Goal: Communication & Community: Ask a question

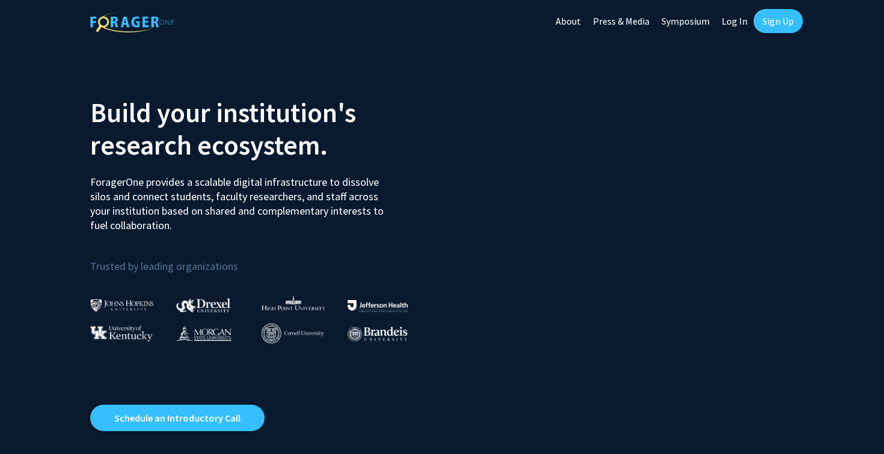
click at [772, 15] on link "Sign Up" at bounding box center [777, 21] width 49 height 24
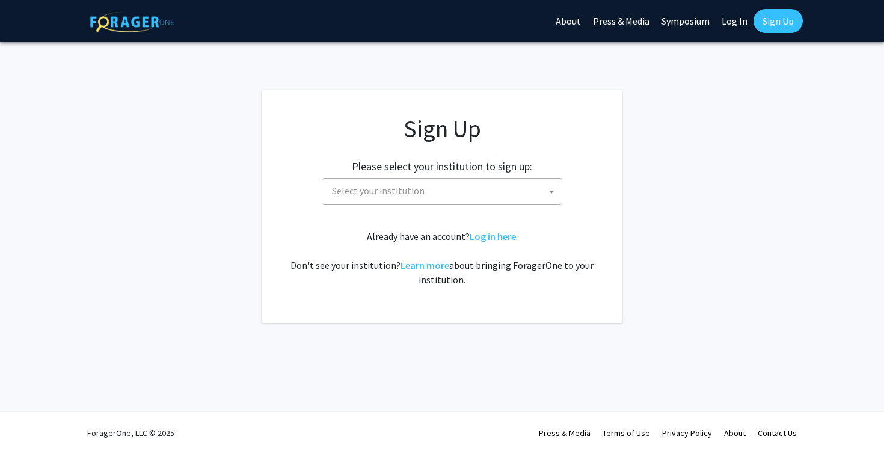
click at [433, 171] on h2 "Please select your institution to sign up:" at bounding box center [442, 166] width 180 height 13
click at [436, 186] on span "Select your institution" at bounding box center [444, 191] width 234 height 25
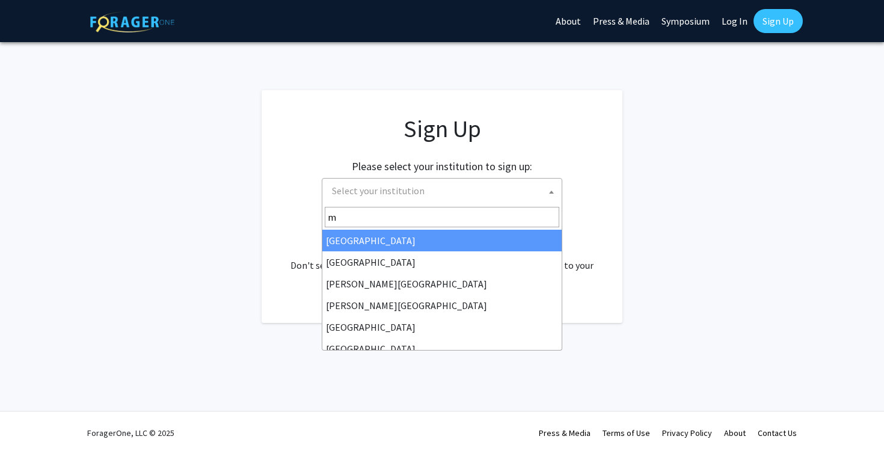
type input "mi"
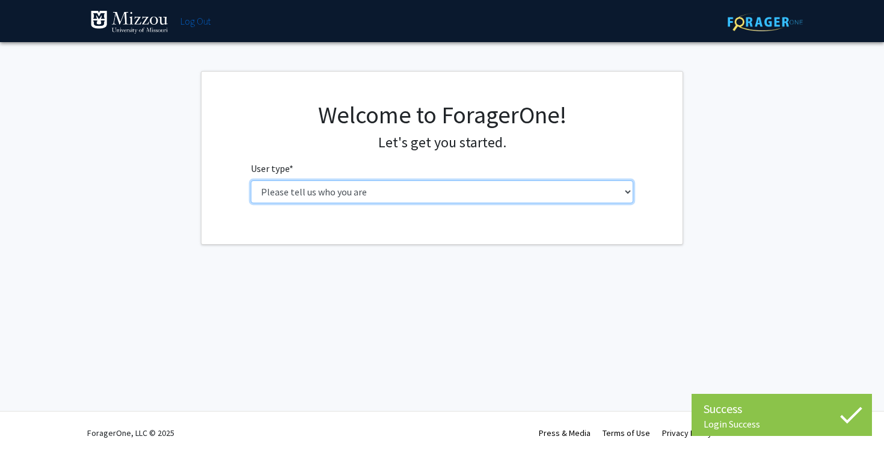
select select "1: undergrad"
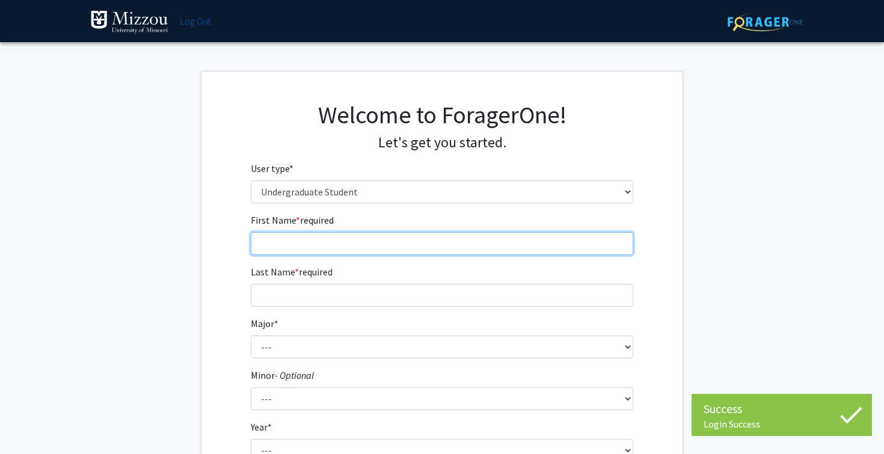
click at [442, 246] on input "First Name * required" at bounding box center [442, 243] width 383 height 23
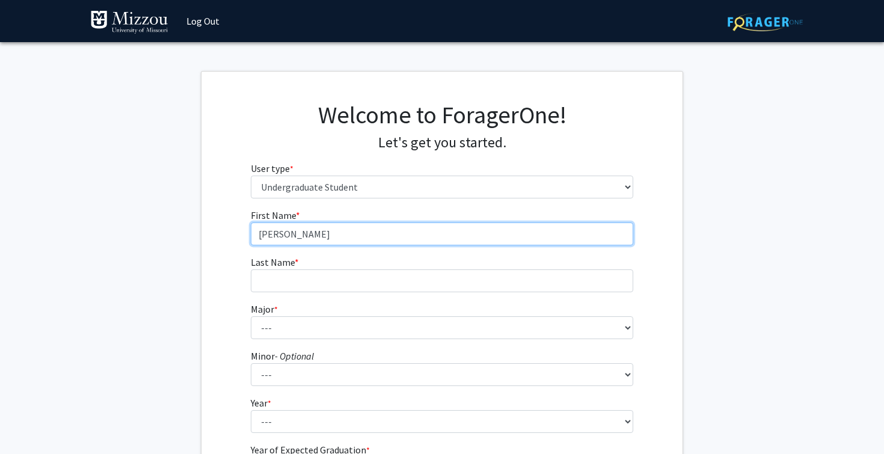
type input "[PERSON_NAME]"
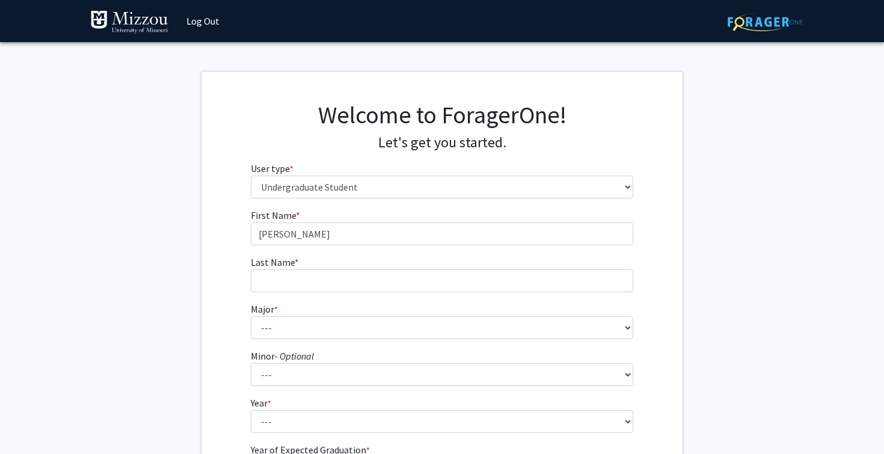
click at [412, 295] on form "First Name * required [PERSON_NAME] Last Name * required Major * required --- A…" at bounding box center [442, 354] width 383 height 293
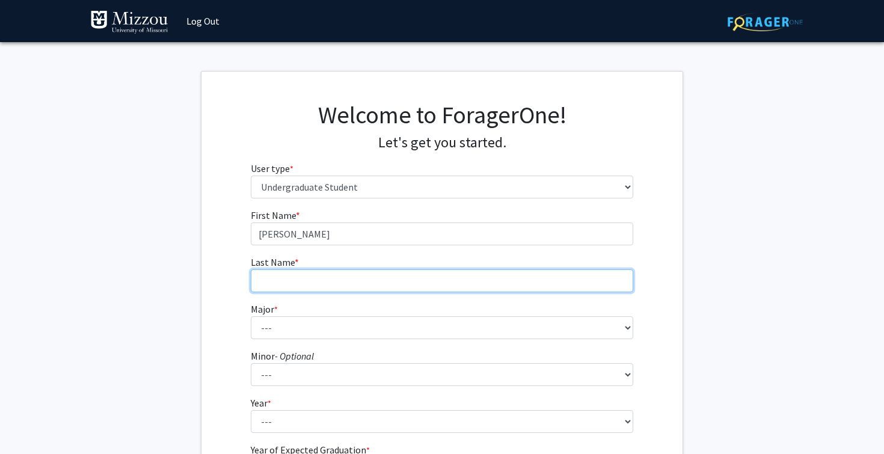
click at [400, 287] on input "Last Name * required" at bounding box center [442, 280] width 383 height 23
type input "Aydt"
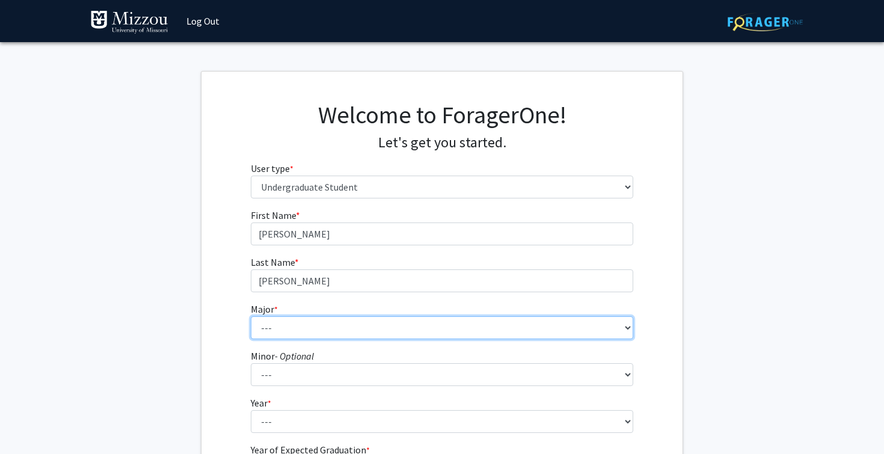
select select "134: 2627"
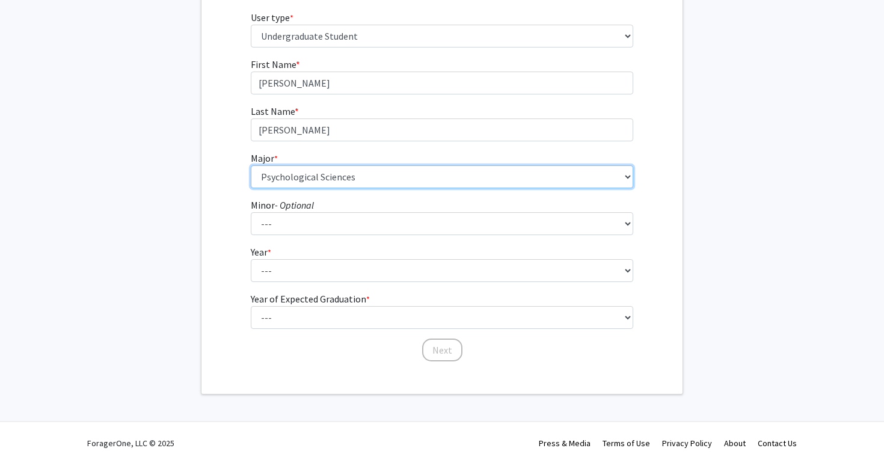
scroll to position [154, 0]
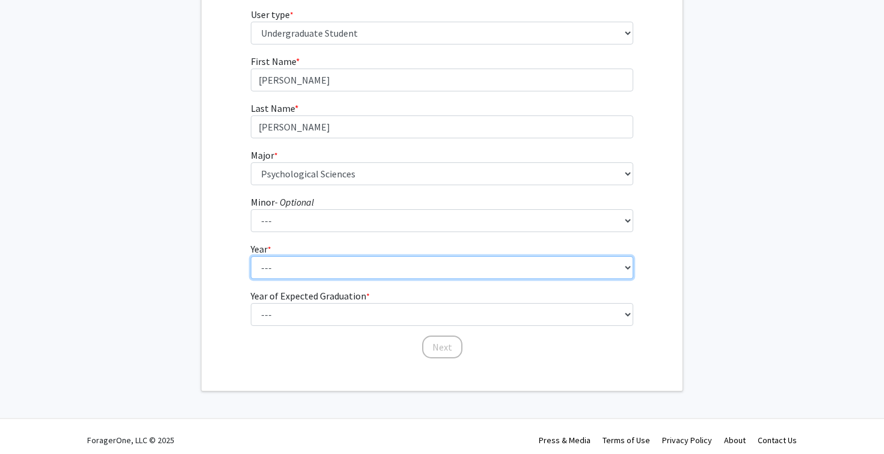
select select "2: sophomore"
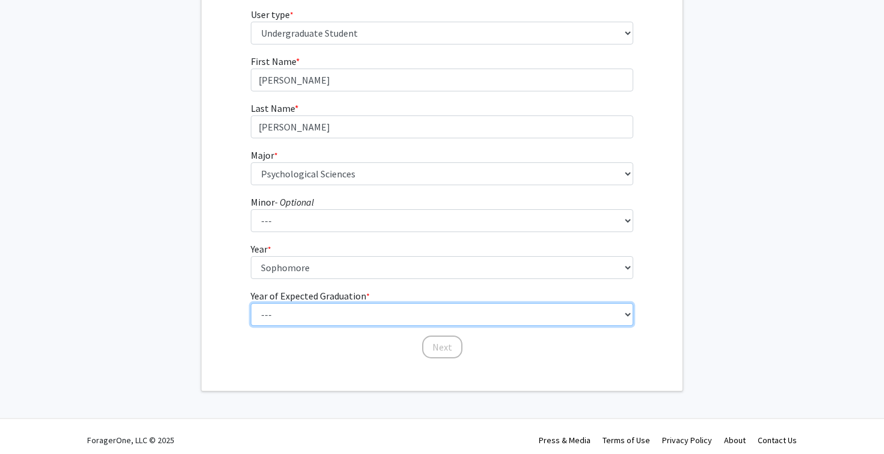
select select "4: 2028"
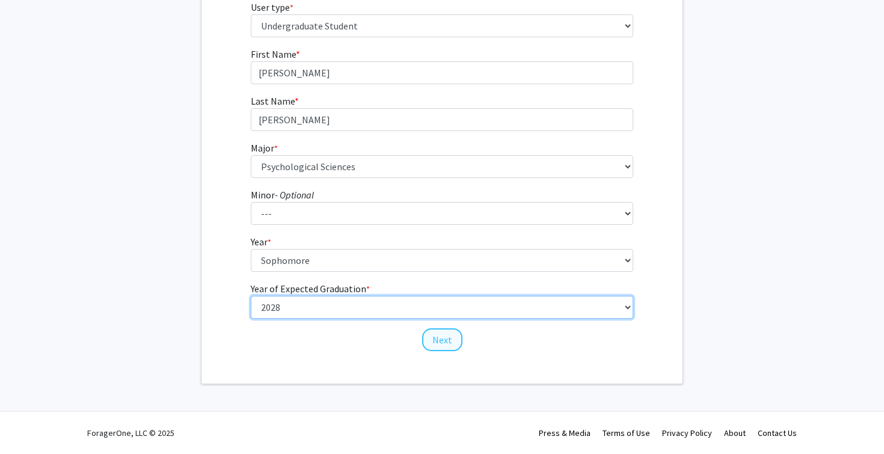
scroll to position [160, 0]
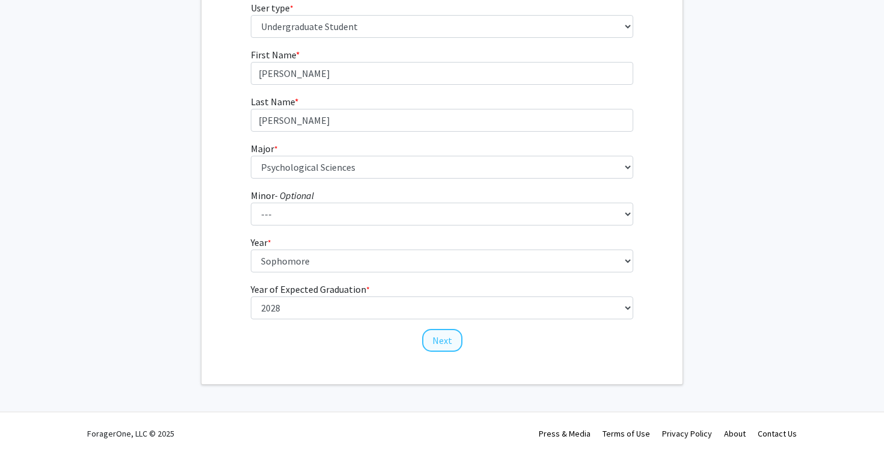
click at [440, 329] on button "Next" at bounding box center [442, 340] width 40 height 23
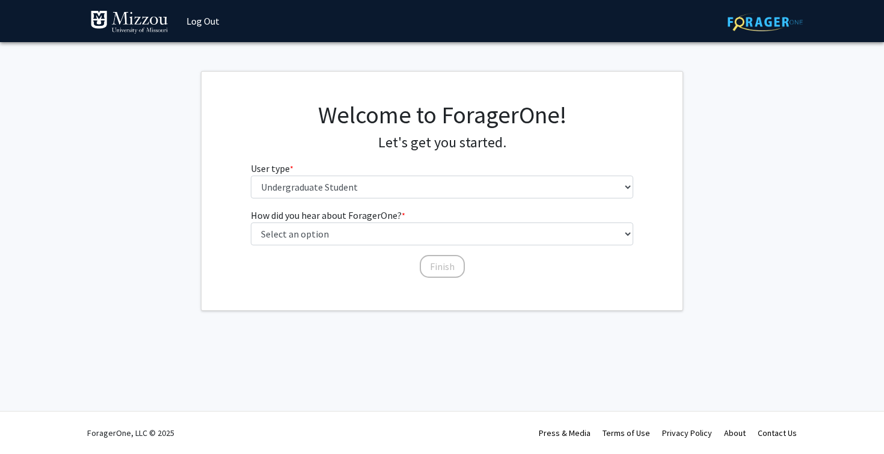
scroll to position [0, 0]
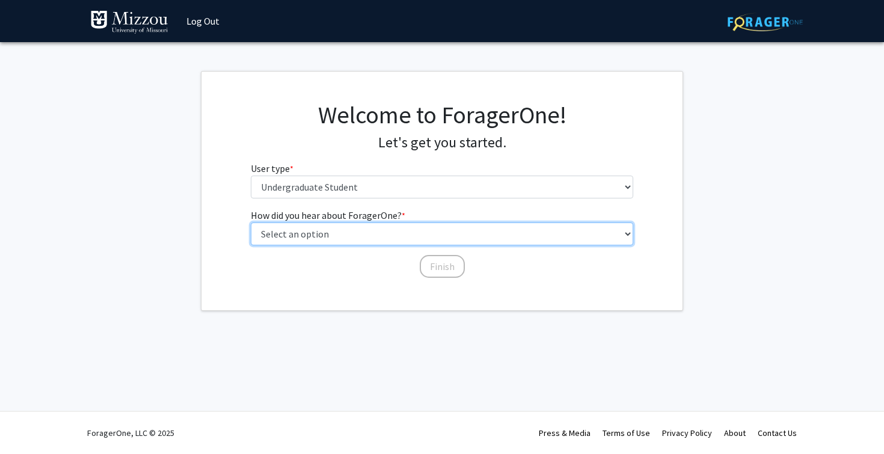
select select "2: faculty_recommendation"
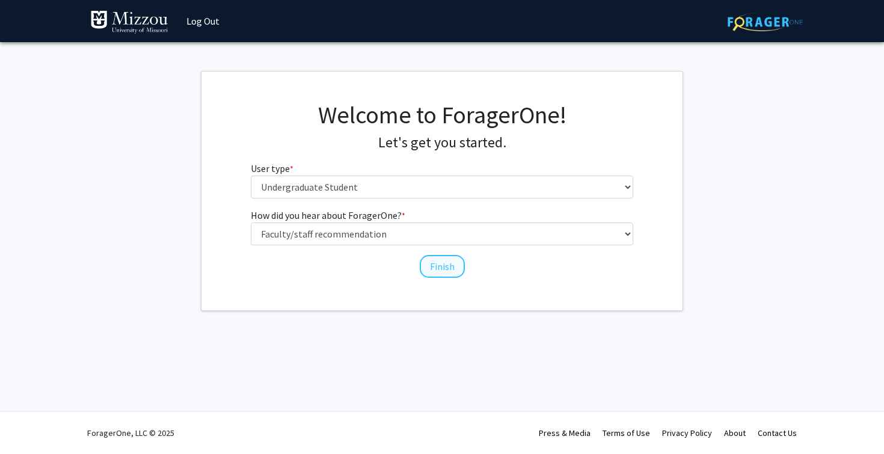
click at [446, 264] on button "Finish" at bounding box center [442, 266] width 45 height 23
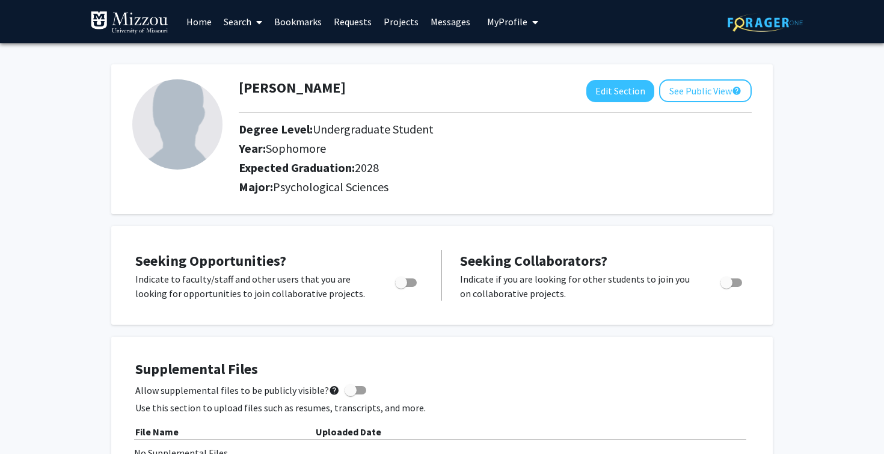
click at [244, 25] on link "Search" at bounding box center [243, 22] width 50 height 42
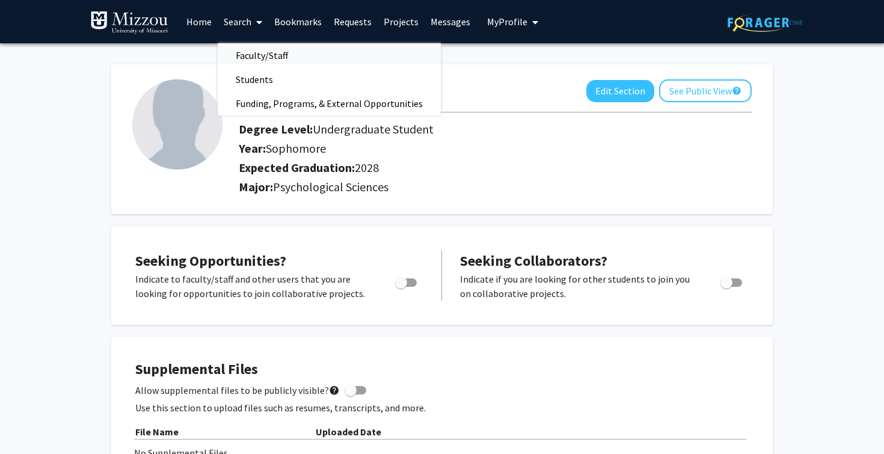
click at [267, 61] on span "Faculty/Staff" at bounding box center [262, 55] width 88 height 24
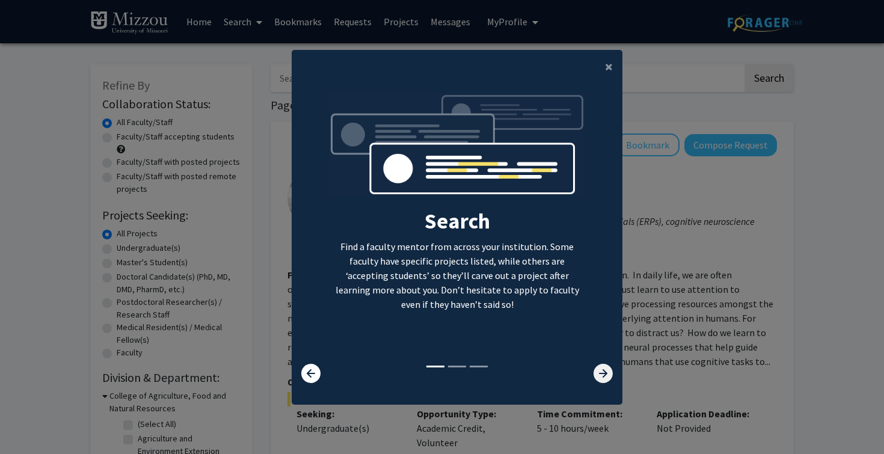
click at [608, 373] on icon at bounding box center [602, 373] width 19 height 19
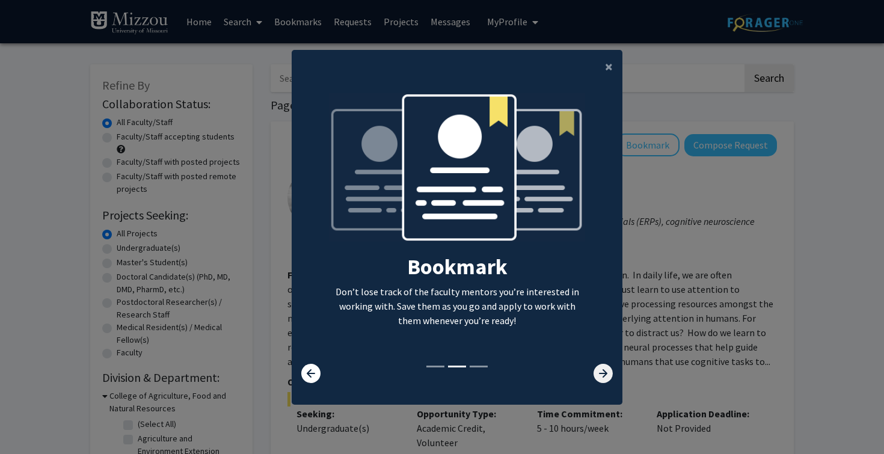
click at [607, 373] on icon at bounding box center [602, 373] width 19 height 19
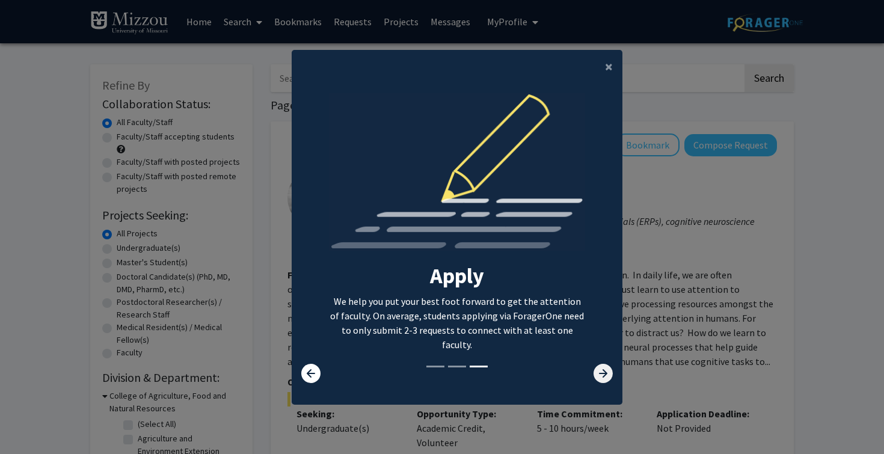
click at [607, 373] on icon at bounding box center [602, 373] width 19 height 19
click at [610, 61] on span "×" at bounding box center [609, 66] width 8 height 19
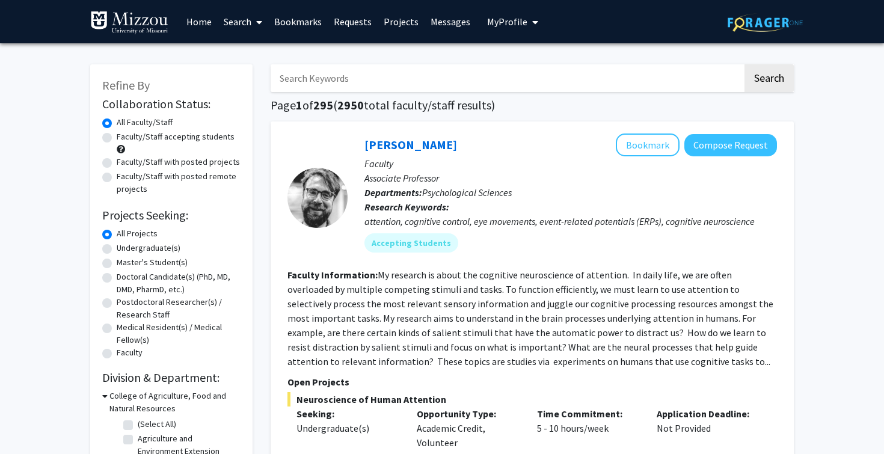
click at [493, 68] on input "Search Keywords" at bounding box center [506, 78] width 472 height 28
paste input "Dr. Ellis-Kalton's"
type input "Dr. Ellis-Kalton"
click at [760, 67] on button "Search" at bounding box center [768, 78] width 49 height 28
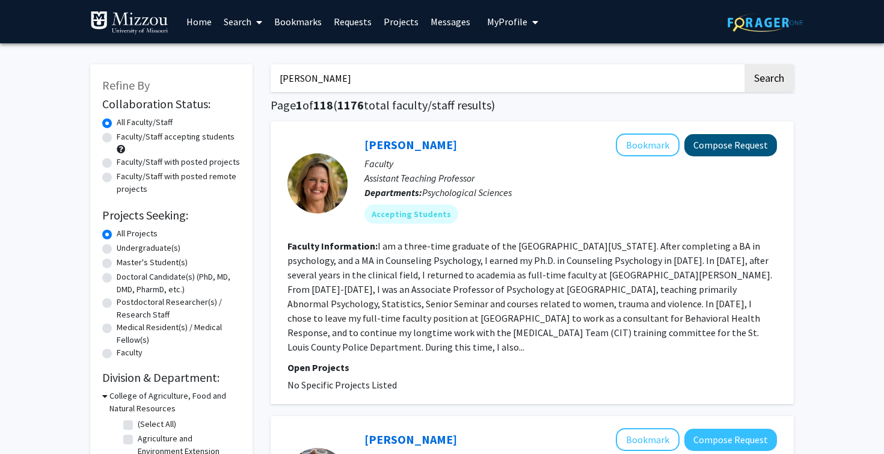
click at [739, 148] on button "Compose Request" at bounding box center [730, 145] width 93 height 22
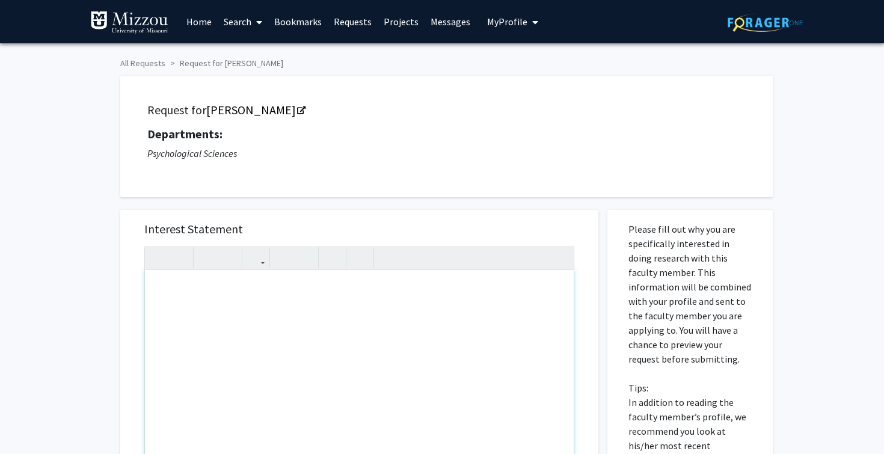
click at [218, 275] on div "Note to users with screen readers: Please press Alt+0 or Option+0 to deactivate…" at bounding box center [359, 407] width 429 height 275
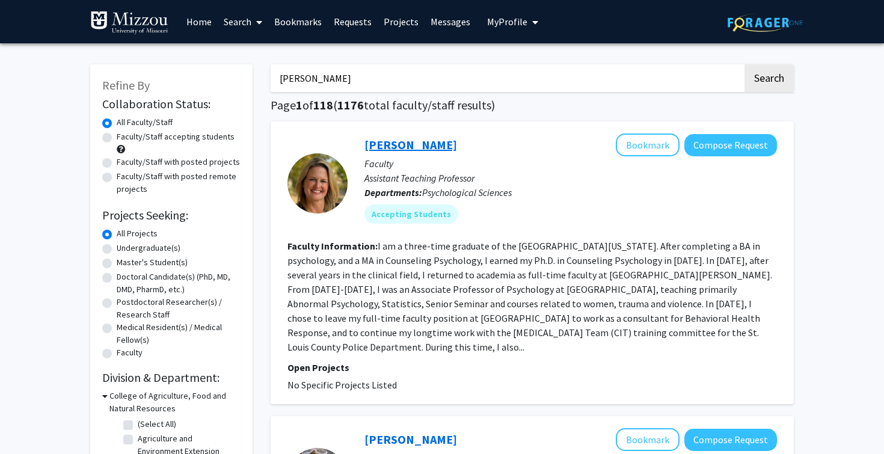
click at [446, 147] on link "Carrie Ellis-Kalton" at bounding box center [410, 144] width 93 height 15
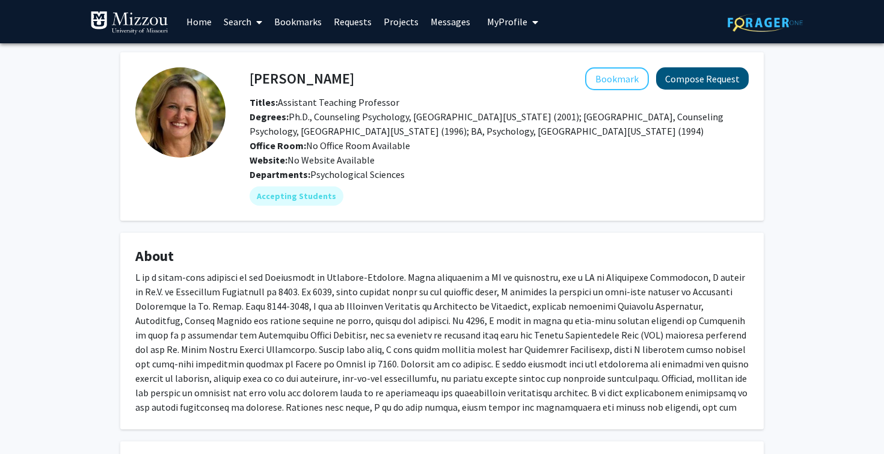
click at [691, 78] on button "Compose Request" at bounding box center [702, 78] width 93 height 22
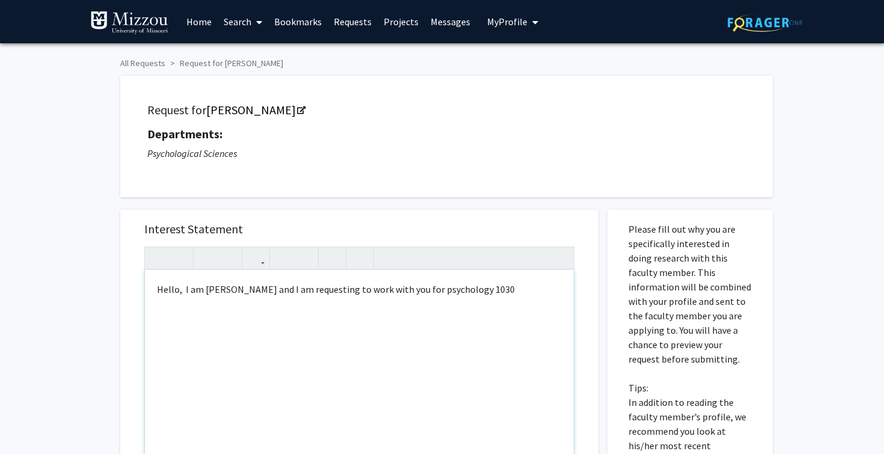
type textarea "Hello, &nbsp;I am Elizabeth Aydt and I am requesting to work with you for psych…"
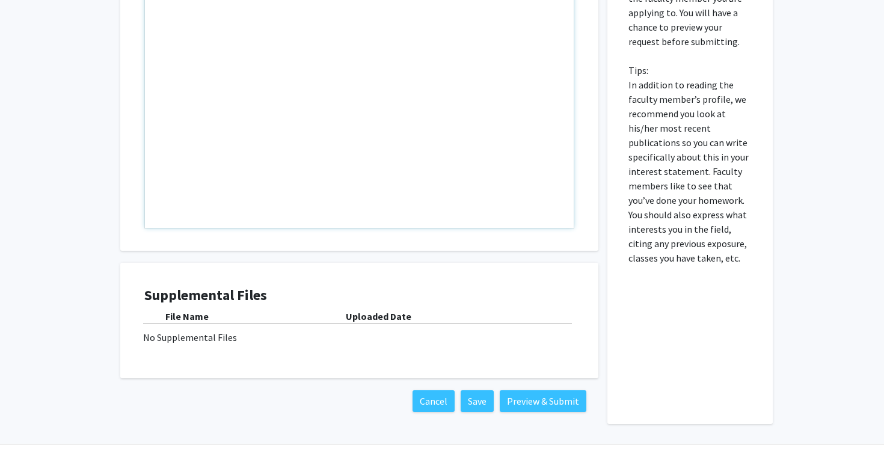
scroll to position [348, 0]
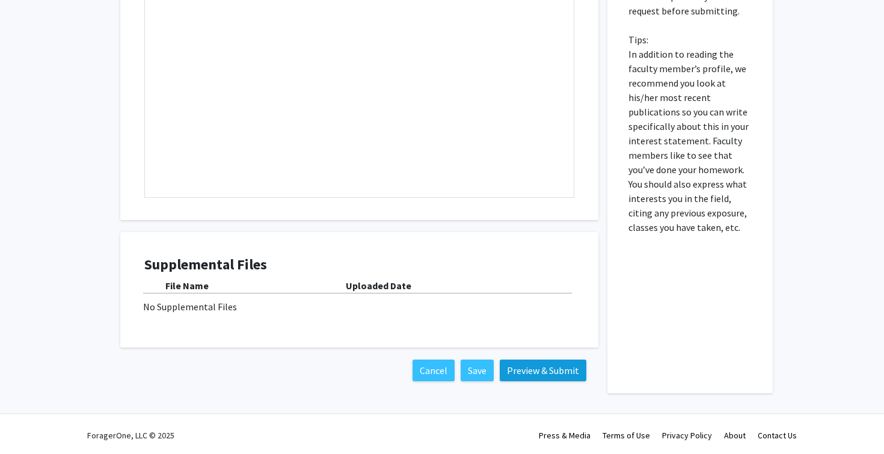
click at [545, 380] on button "Preview & Submit" at bounding box center [543, 370] width 87 height 22
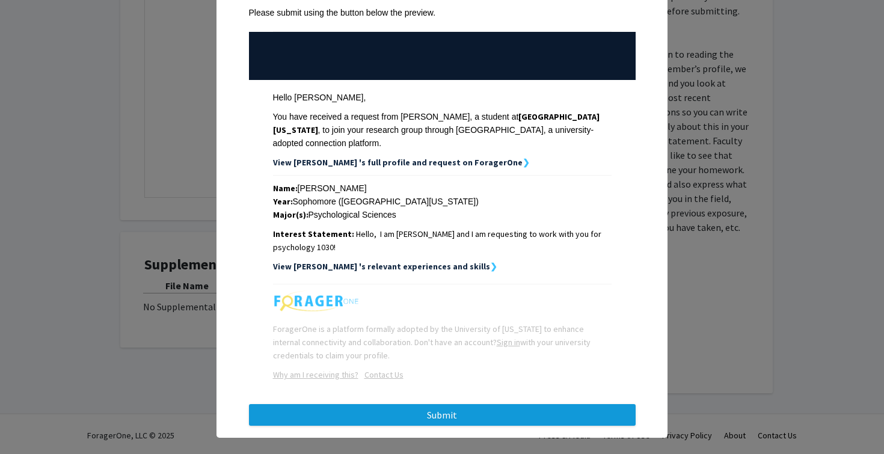
scroll to position [101, 0]
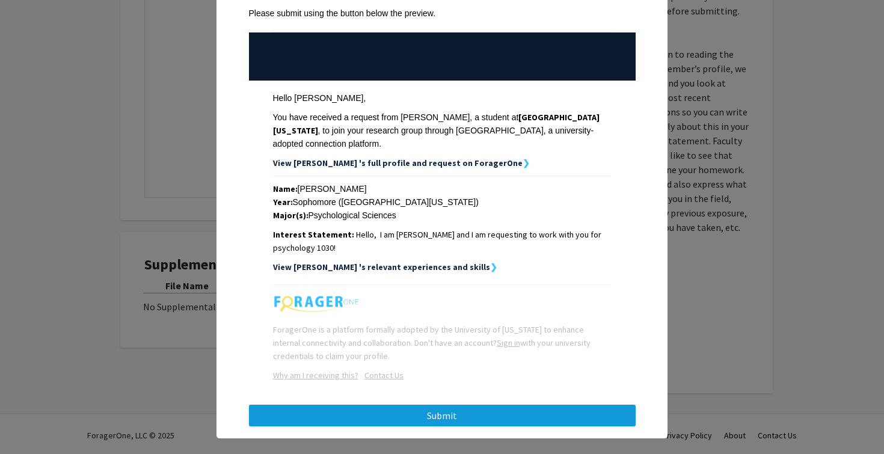
click at [487, 405] on button "Submit" at bounding box center [442, 416] width 386 height 22
